Goal: Transaction & Acquisition: Purchase product/service

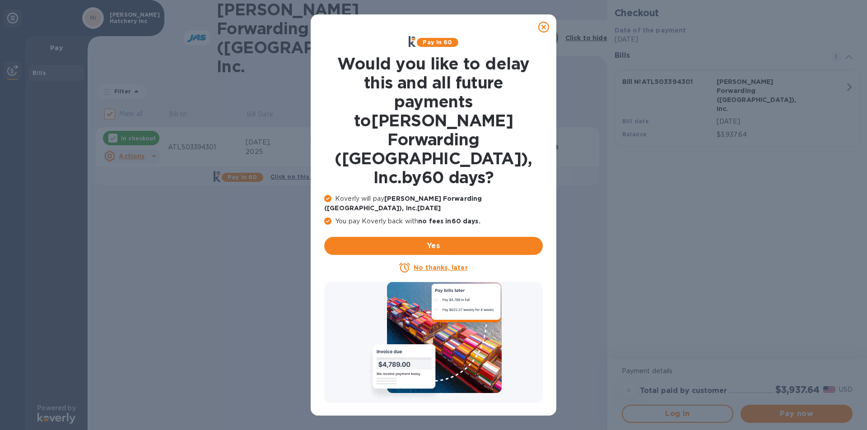
click at [437, 264] on u "No thanks, later" at bounding box center [440, 267] width 54 height 7
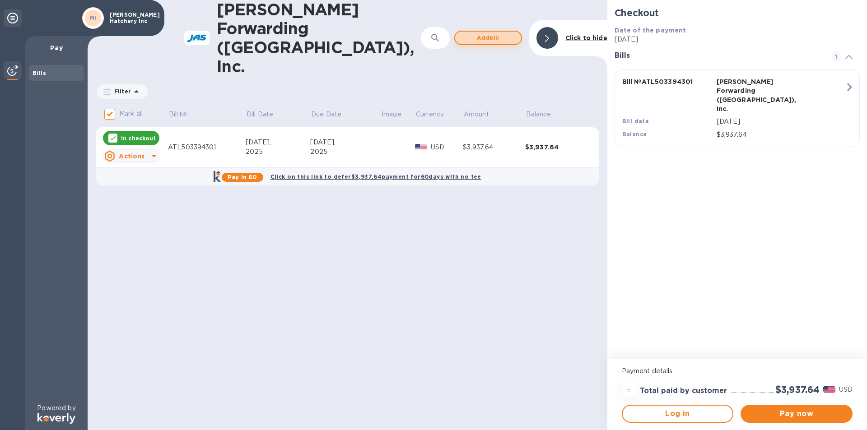
click at [489, 32] on span "Add bill" at bounding box center [487, 37] width 51 height 11
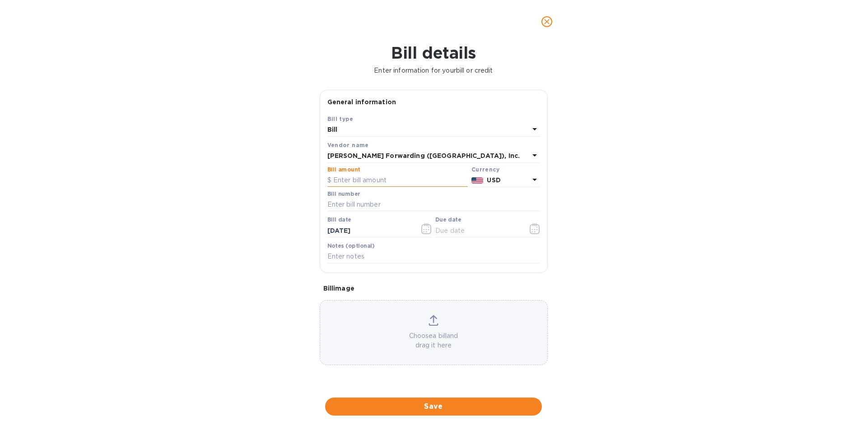
click at [400, 187] on input "text" at bounding box center [397, 181] width 140 height 14
type input "3,467.06"
type input "ATL503394300"
click at [530, 234] on icon "button" at bounding box center [534, 228] width 10 height 11
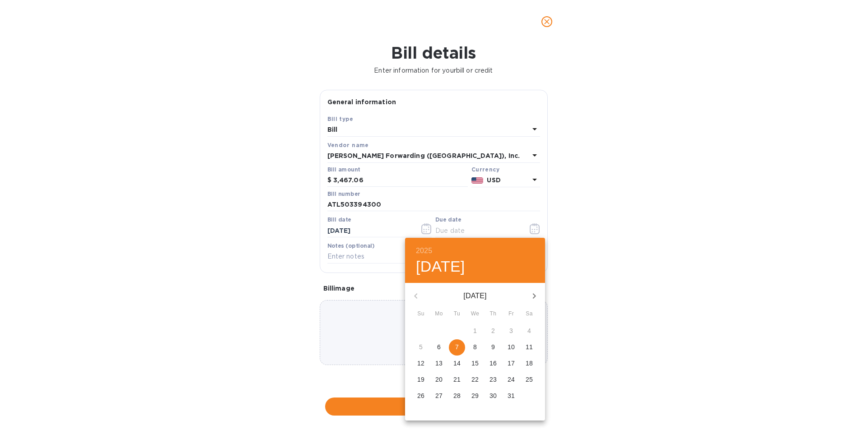
click at [459, 380] on p "21" at bounding box center [456, 379] width 7 height 9
type input "[DATE]"
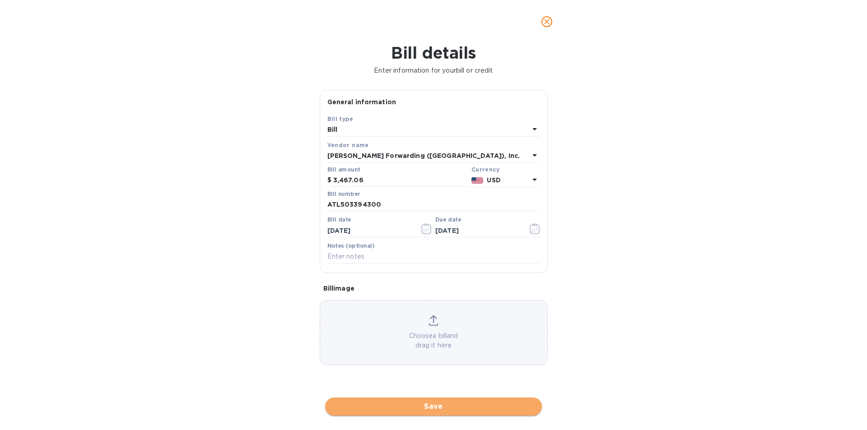
click at [434, 405] on span "Save" at bounding box center [433, 406] width 202 height 11
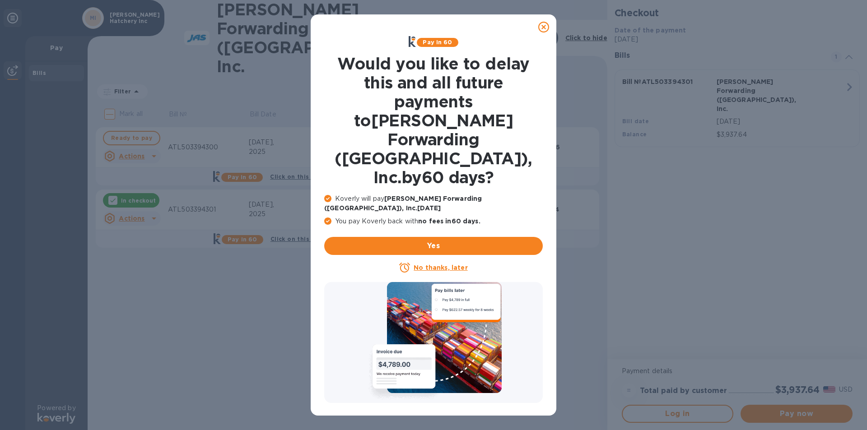
click at [448, 262] on div "No thanks, later" at bounding box center [433, 267] width 218 height 11
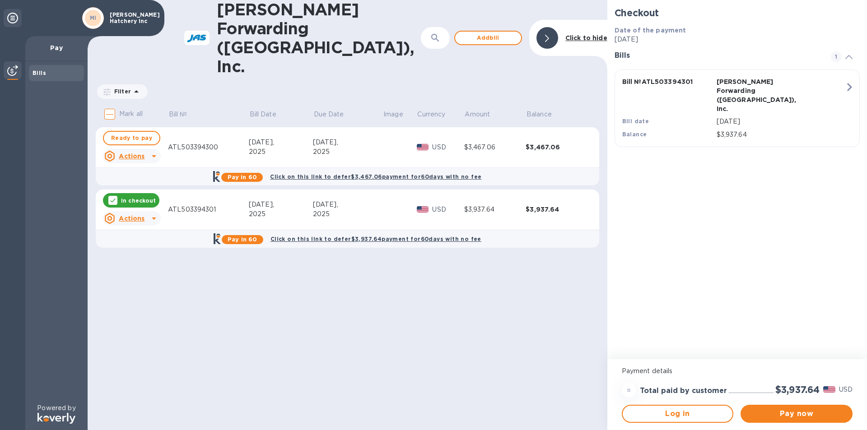
click at [150, 213] on icon at bounding box center [154, 218] width 11 height 11
click at [143, 179] on div at bounding box center [433, 215] width 867 height 430
click at [142, 133] on span "Ready to pay" at bounding box center [131, 138] width 41 height 11
checkbox input "true"
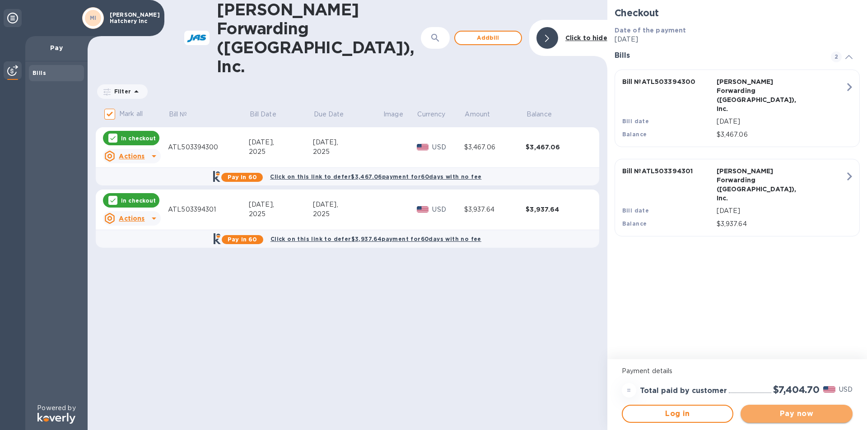
click at [796, 411] on span "Pay now" at bounding box center [795, 413] width 97 height 11
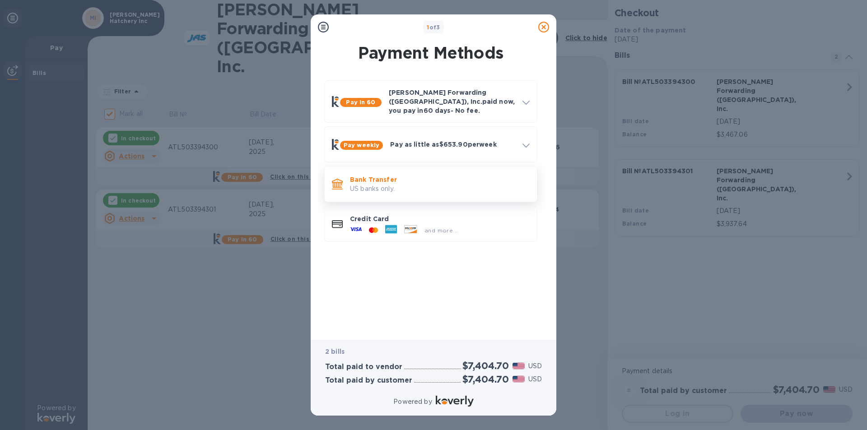
click at [379, 175] on p "Bank Transfer" at bounding box center [440, 179] width 180 height 9
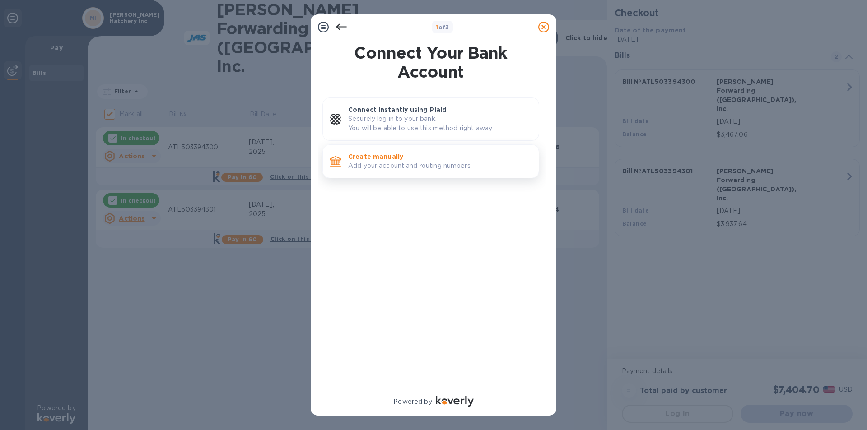
click at [379, 170] on p "Add your account and routing numbers." at bounding box center [439, 165] width 183 height 9
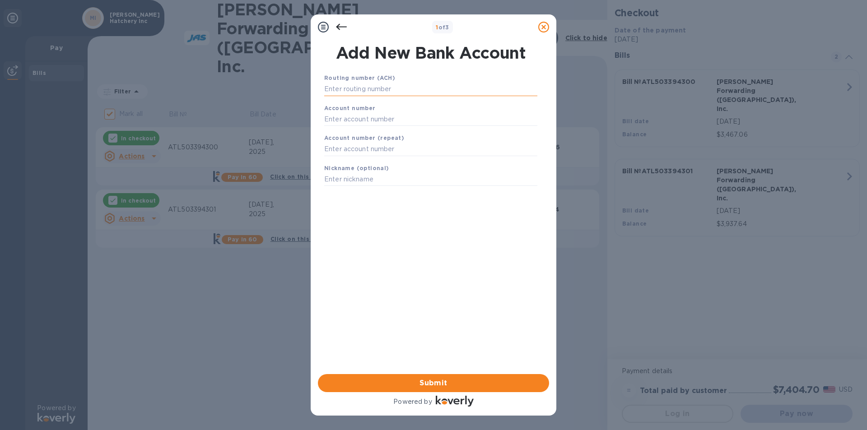
click at [380, 89] on input "text" at bounding box center [430, 90] width 213 height 14
type input "063114030"
type input "20413738"
click at [466, 381] on span "Submit" at bounding box center [433, 383] width 217 height 11
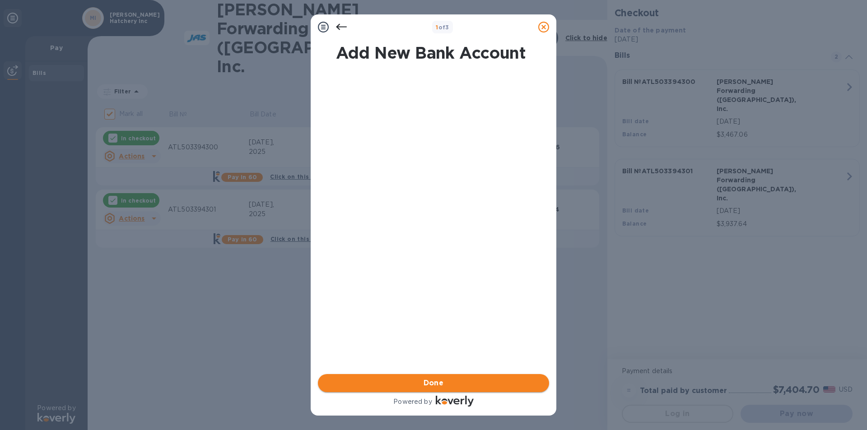
click at [466, 381] on span "Done" at bounding box center [433, 383] width 217 height 11
